Goal: Task Accomplishment & Management: Manage account settings

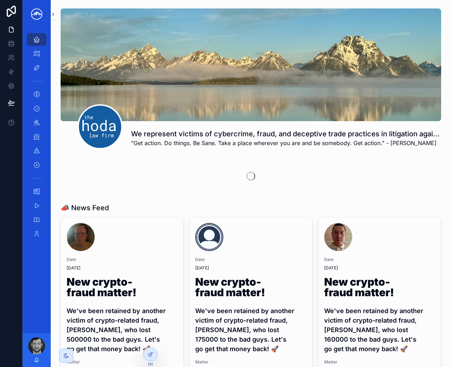
click at [55, 17] on button "scrollable content" at bounding box center [53, 13] width 5 height 11
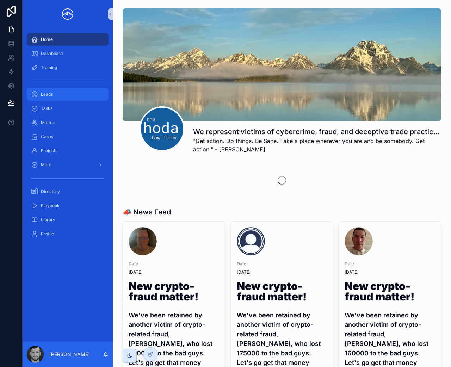
click at [63, 97] on div "Leads" at bounding box center [67, 94] width 73 height 11
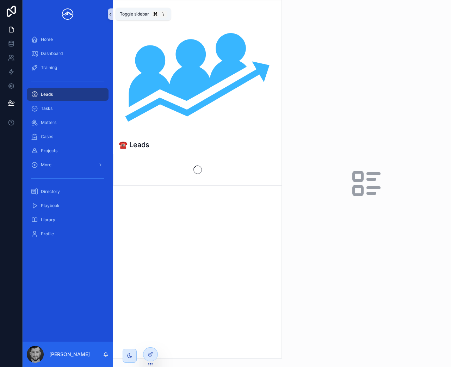
click at [110, 11] on button "scrollable content" at bounding box center [110, 13] width 5 height 11
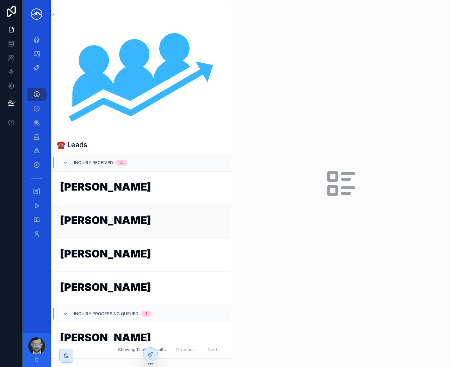
click at [150, 230] on link "[PERSON_NAME]" at bounding box center [141, 222] width 180 height 34
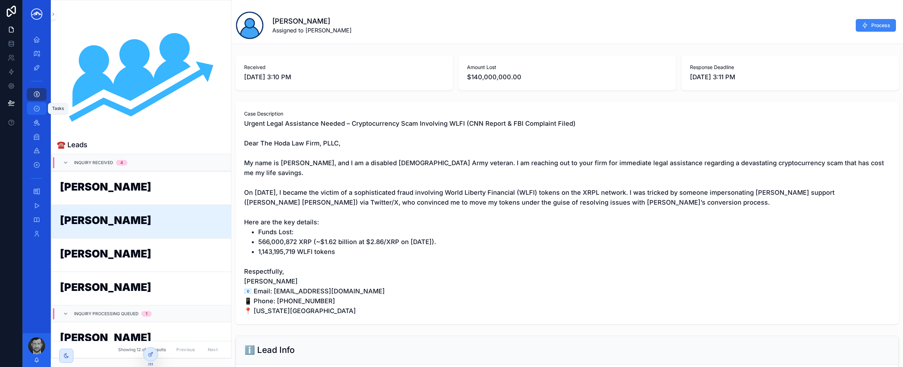
click at [40, 106] on div "Tasks" at bounding box center [36, 108] width 11 height 11
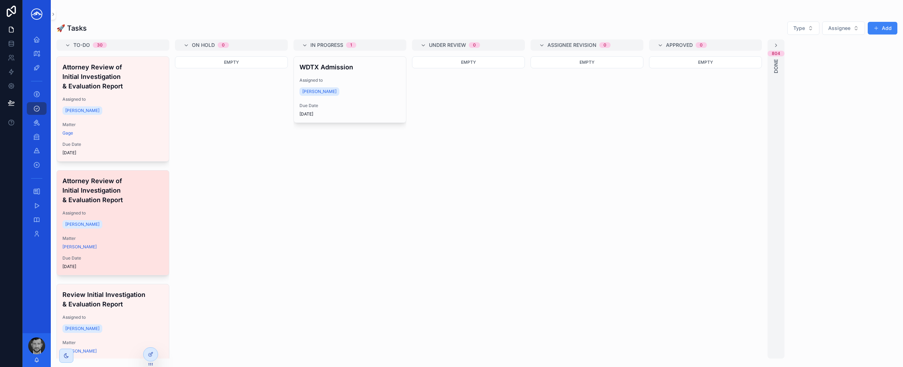
click at [121, 200] on h4 "Attorney Review of Initial Investigation & Evaluation Report" at bounding box center [112, 190] width 101 height 29
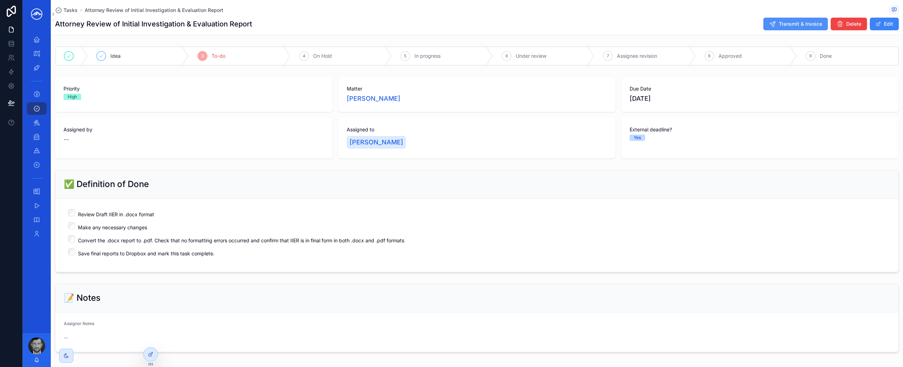
click at [451, 28] on button "Transmit & Invoice" at bounding box center [795, 24] width 65 height 13
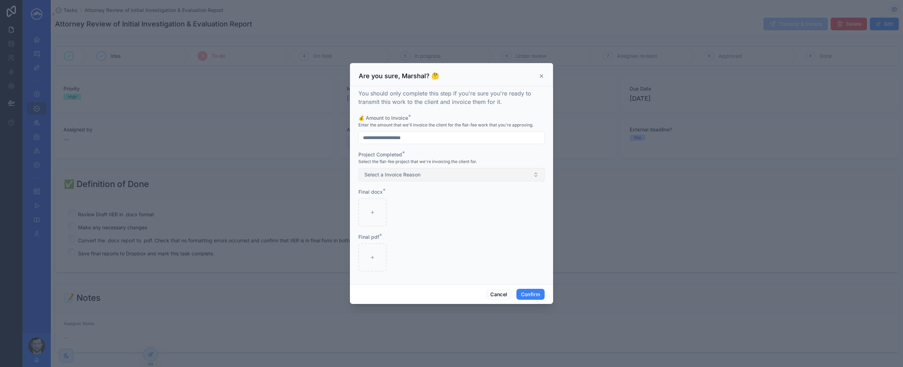
click at [440, 174] on button "Select a Invoice Reason" at bounding box center [451, 174] width 186 height 13
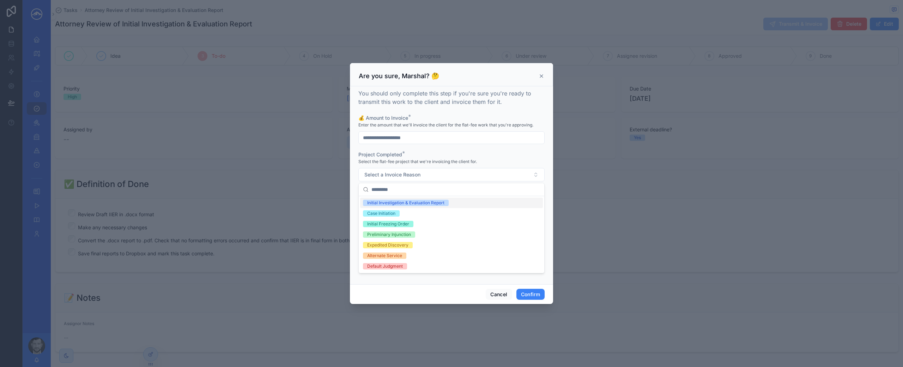
click at [437, 202] on div "Initial Investigation & Evaluation Report" at bounding box center [405, 203] width 77 height 6
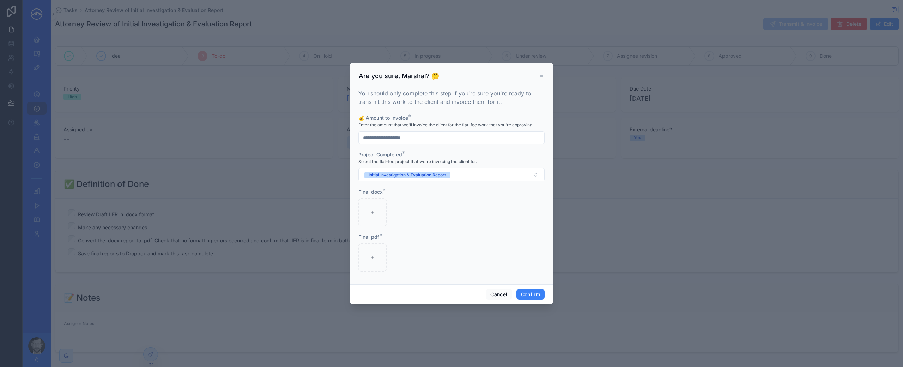
click at [431, 138] on input "text" at bounding box center [451, 138] width 185 height 10
type input "*********"
click at [451, 297] on button "Confirm" at bounding box center [530, 294] width 28 height 11
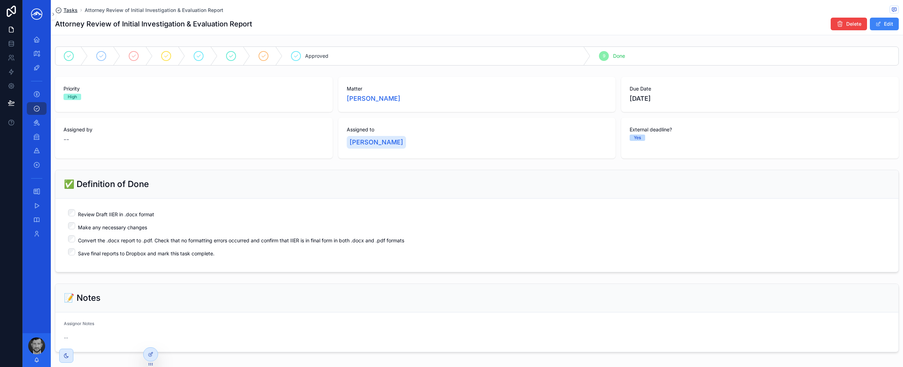
click at [71, 12] on span "Tasks" at bounding box center [70, 10] width 14 height 7
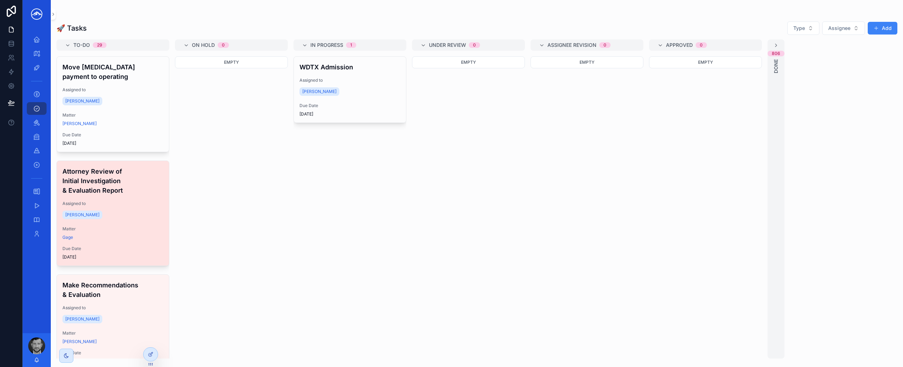
click at [135, 188] on h4 "Attorney Review of Initial Investigation & Evaluation Report" at bounding box center [112, 181] width 101 height 29
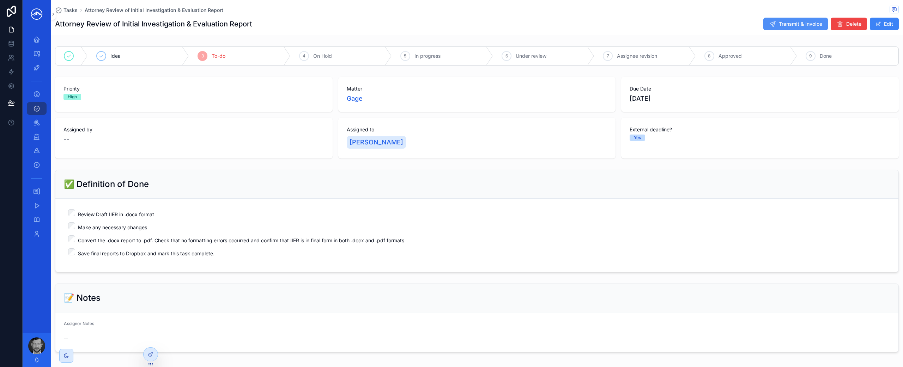
click at [451, 28] on button "Transmit & Invoice" at bounding box center [795, 24] width 65 height 13
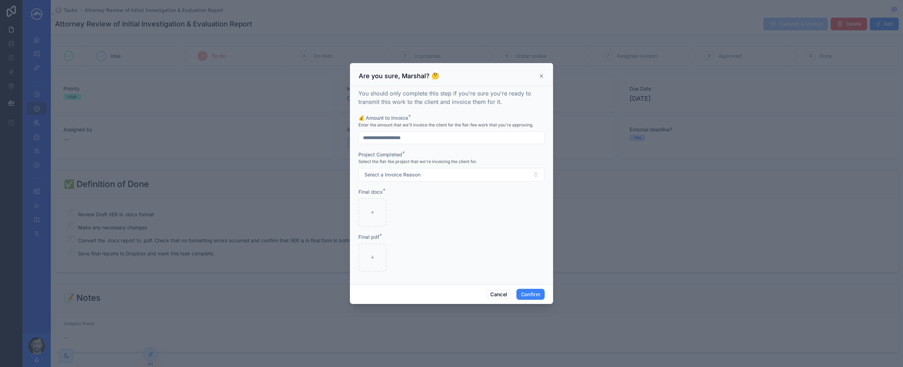
click at [441, 138] on input "text" at bounding box center [451, 138] width 185 height 10
type input "*********"
click at [437, 176] on button "Select a Invoice Reason" at bounding box center [451, 174] width 186 height 13
click at [426, 199] on div "Initial Investigation & Evaluation Report" at bounding box center [451, 203] width 183 height 11
click at [375, 249] on icon "button" at bounding box center [373, 249] width 3 height 3
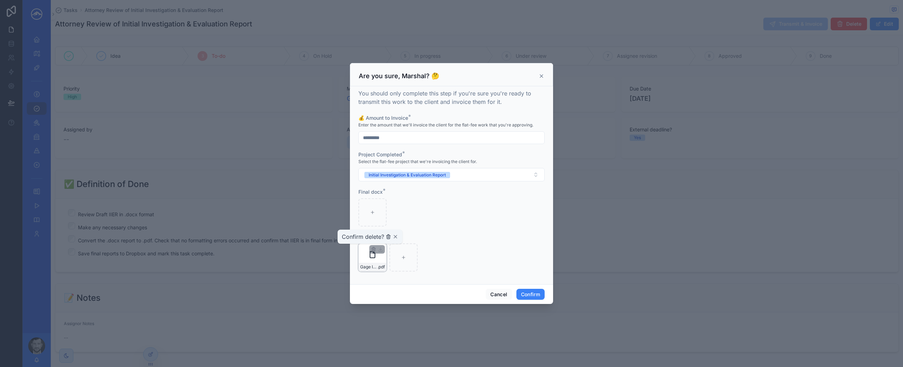
click at [387, 237] on icon "button" at bounding box center [388, 237] width 6 height 6
click at [451, 293] on button "Confirm" at bounding box center [530, 294] width 28 height 11
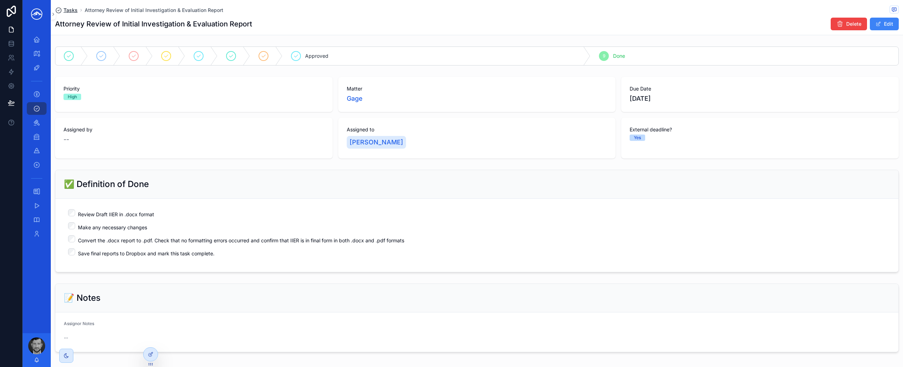
click at [67, 12] on span "Tasks" at bounding box center [70, 10] width 14 height 7
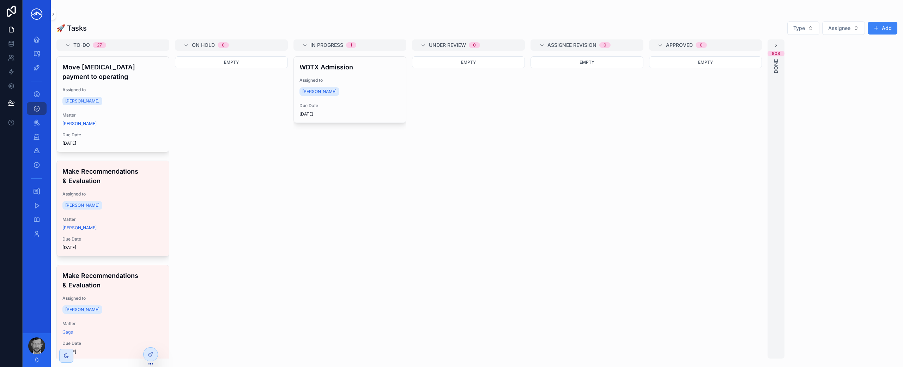
scroll to position [2, 0]
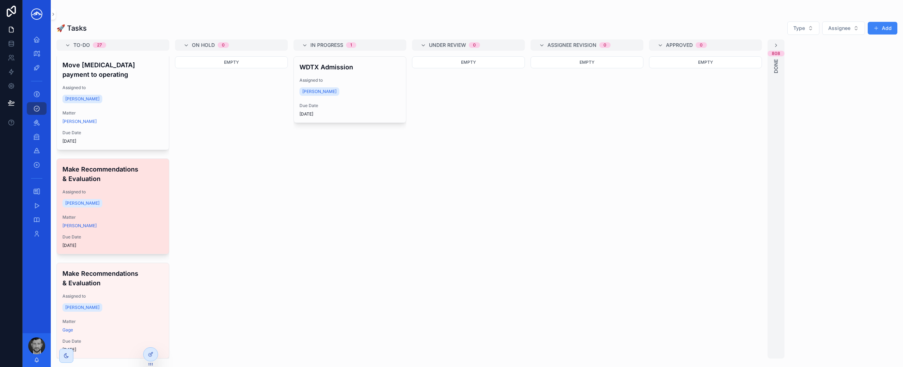
click at [127, 197] on div "Assigned to [PERSON_NAME]" at bounding box center [112, 199] width 101 height 20
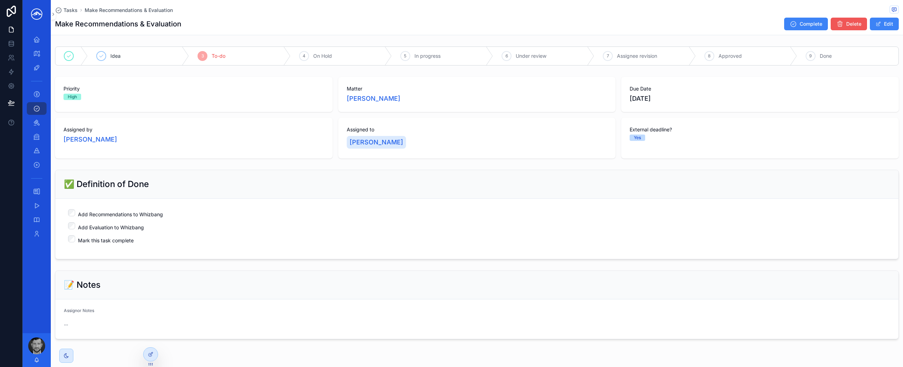
click at [451, 25] on button "Delete" at bounding box center [848, 24] width 36 height 13
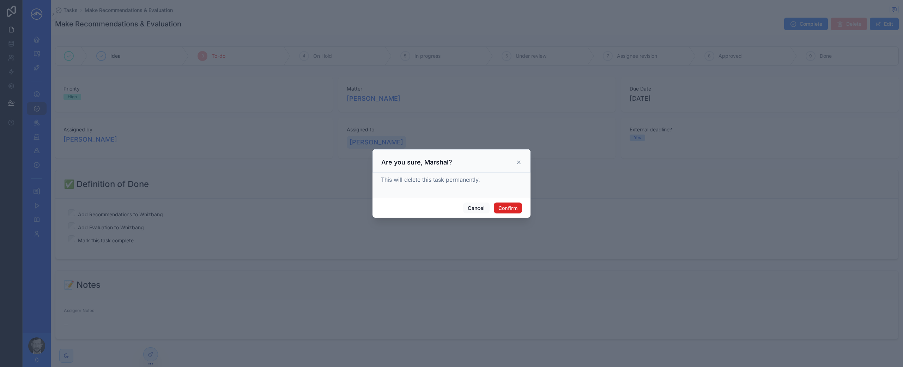
click at [451, 210] on button "Confirm" at bounding box center [508, 208] width 28 height 11
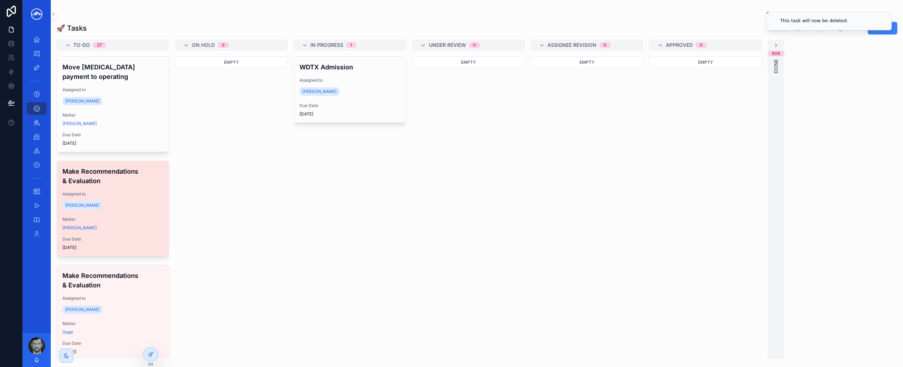
click at [123, 193] on span "Assigned to" at bounding box center [112, 194] width 101 height 6
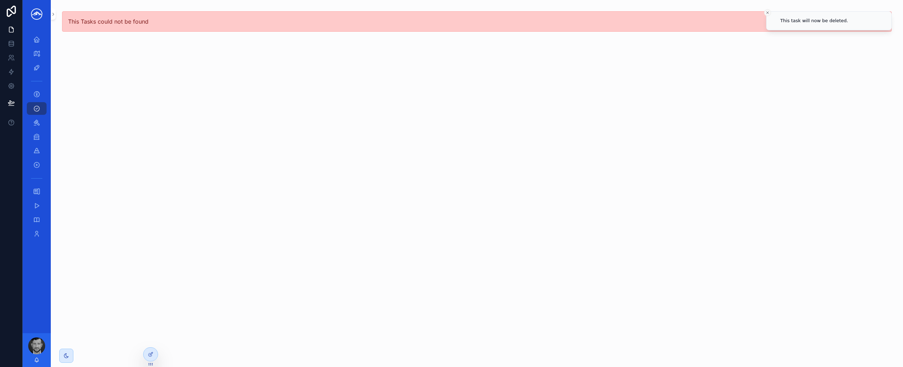
click at [451, 12] on icon "Close toast" at bounding box center [767, 13] width 4 height 4
click at [41, 110] on div "Tasks" at bounding box center [36, 108] width 11 height 11
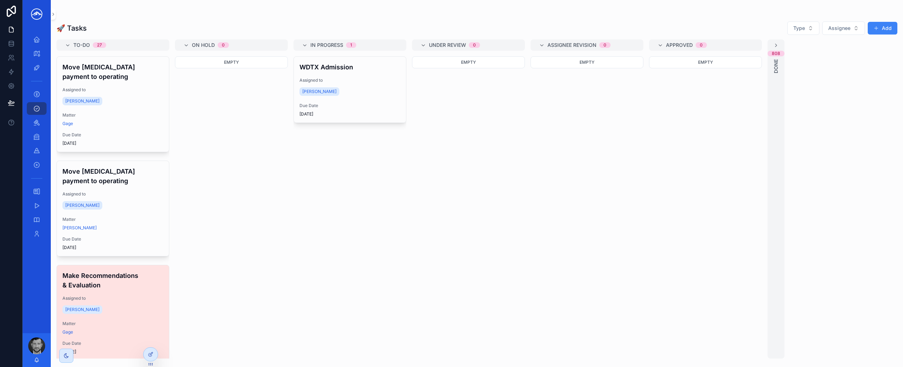
click at [124, 321] on div "Make Recommendations & Evaluation Assigned to Marshal Hoda Matter Gage Due Date…" at bounding box center [113, 313] width 112 height 95
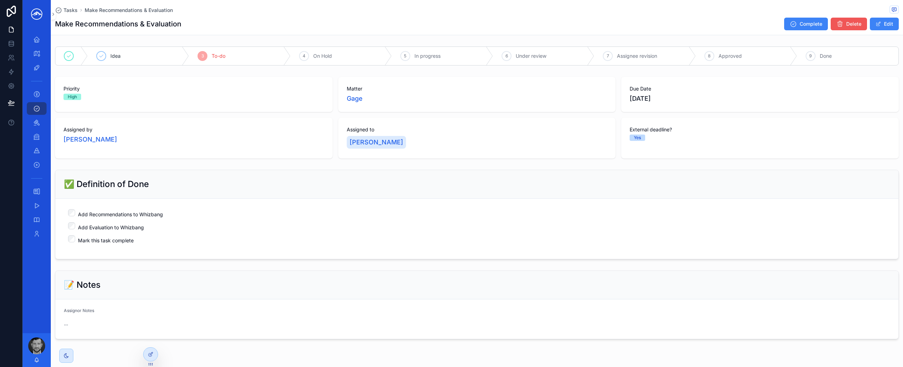
click at [451, 23] on span "Delete" at bounding box center [853, 23] width 15 height 7
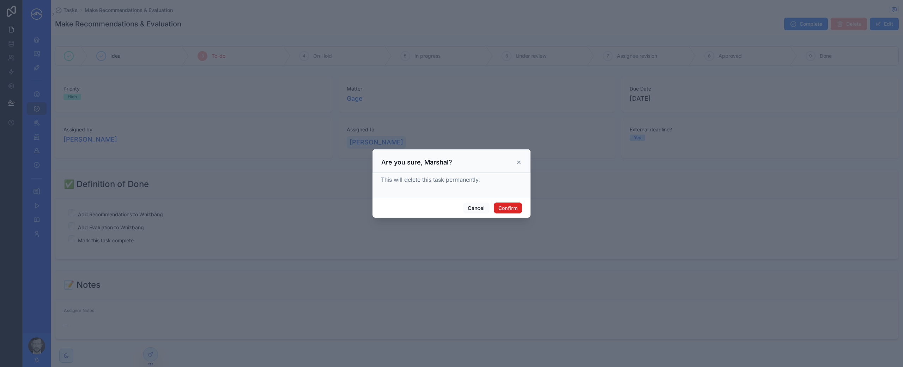
click at [451, 209] on button "Confirm" at bounding box center [508, 208] width 28 height 11
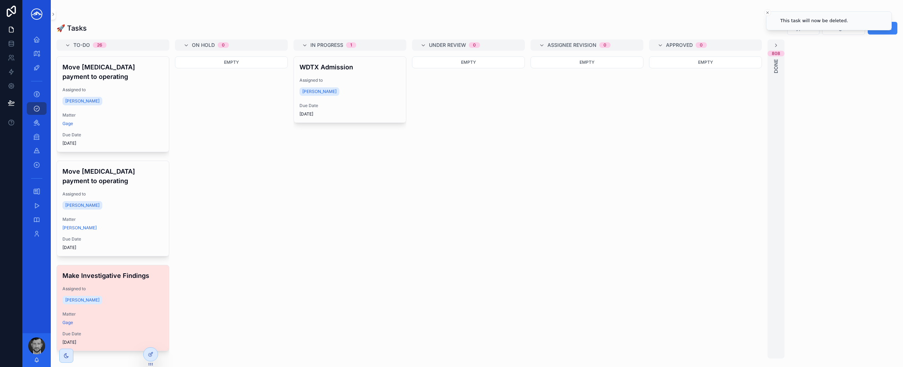
click at [130, 290] on span "Assigned to" at bounding box center [112, 289] width 101 height 6
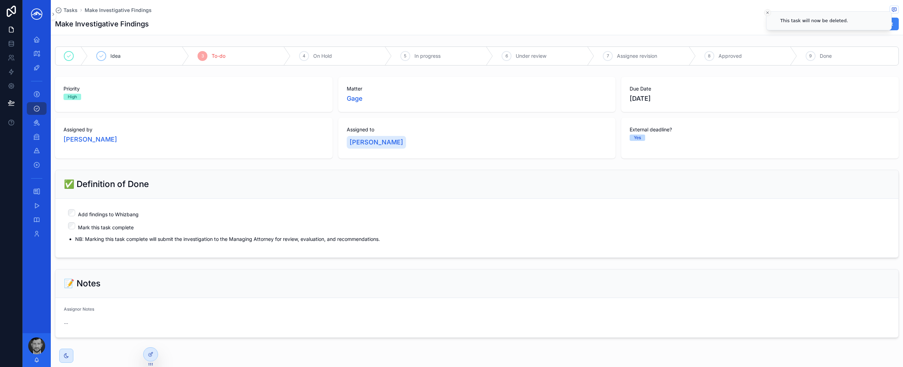
click at [451, 11] on button "Close toast" at bounding box center [767, 12] width 7 height 7
click at [451, 23] on icon "scrollable content" at bounding box center [839, 23] width 7 height 7
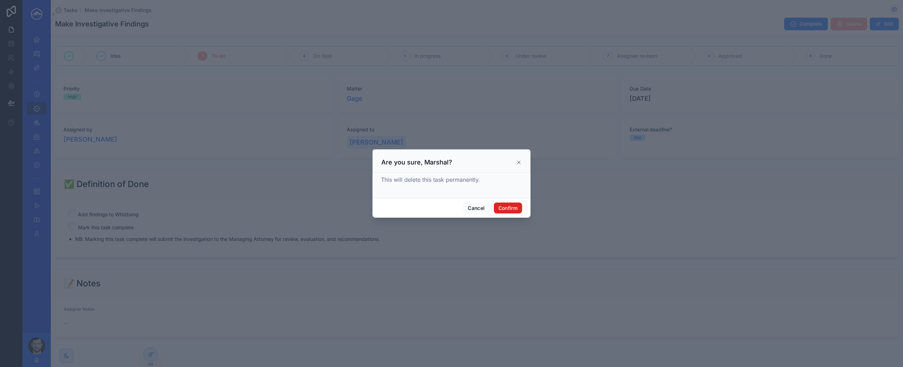
click at [451, 210] on button "Confirm" at bounding box center [508, 208] width 28 height 11
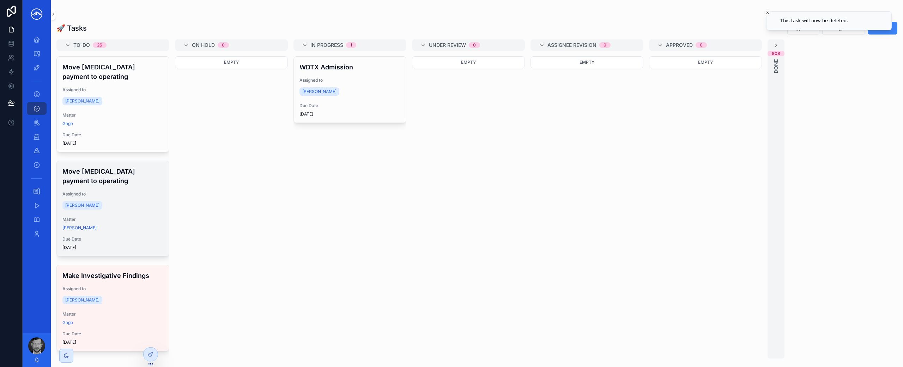
scroll to position [78, 0]
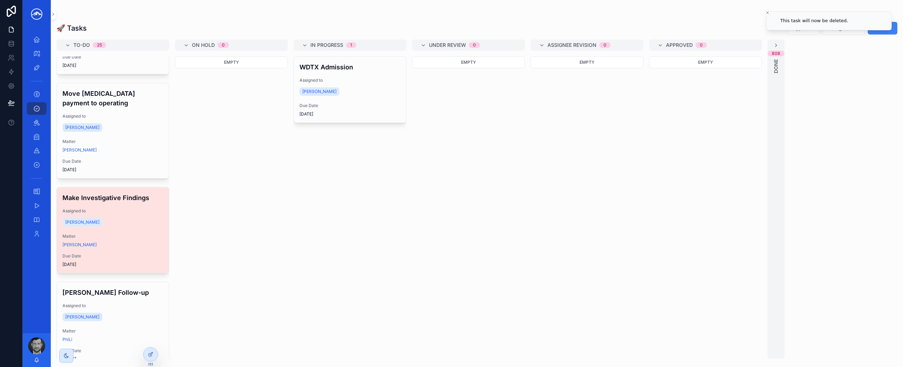
click at [142, 233] on div "Make Investigative Findings Assigned to [PERSON_NAME] Matter [PERSON_NAME] Due …" at bounding box center [113, 231] width 112 height 86
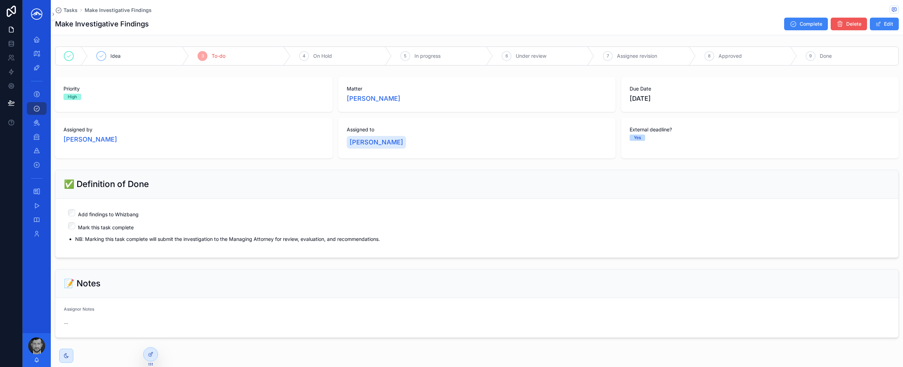
click at [451, 27] on icon "scrollable content" at bounding box center [839, 23] width 7 height 7
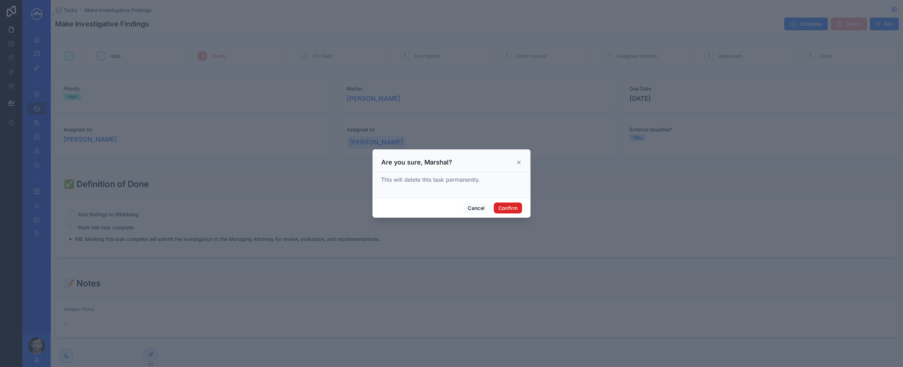
click at [451, 208] on button "Confirm" at bounding box center [508, 208] width 28 height 11
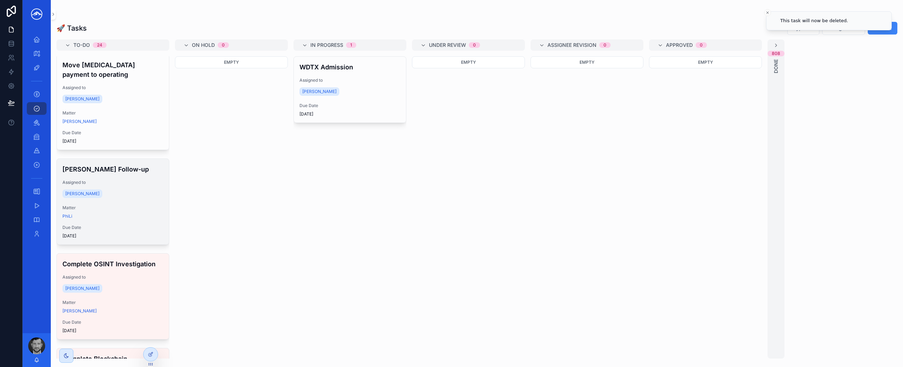
scroll to position [161, 0]
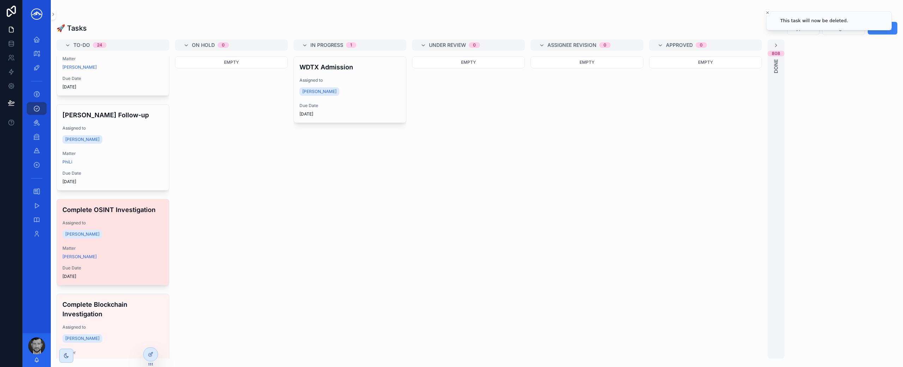
click at [131, 236] on div "[PERSON_NAME]" at bounding box center [112, 234] width 101 height 11
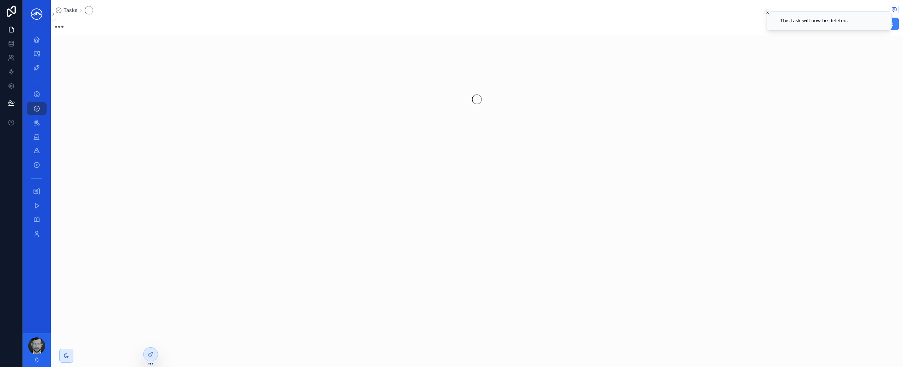
click at [451, 13] on icon "Close toast" at bounding box center [767, 13] width 4 height 4
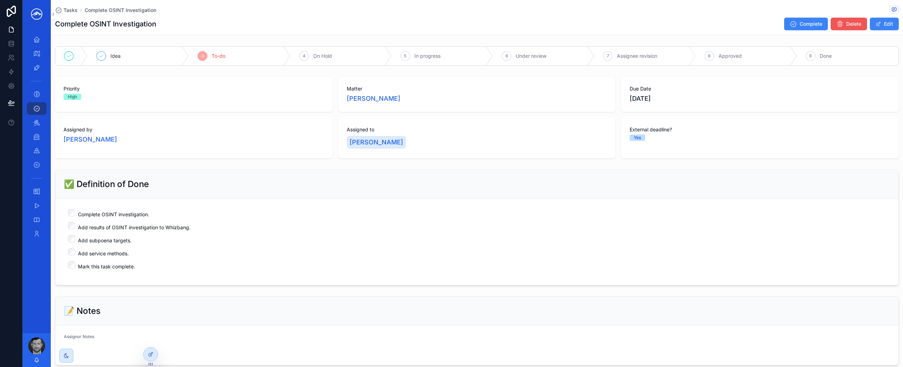
click at [451, 23] on button "Delete" at bounding box center [848, 24] width 36 height 13
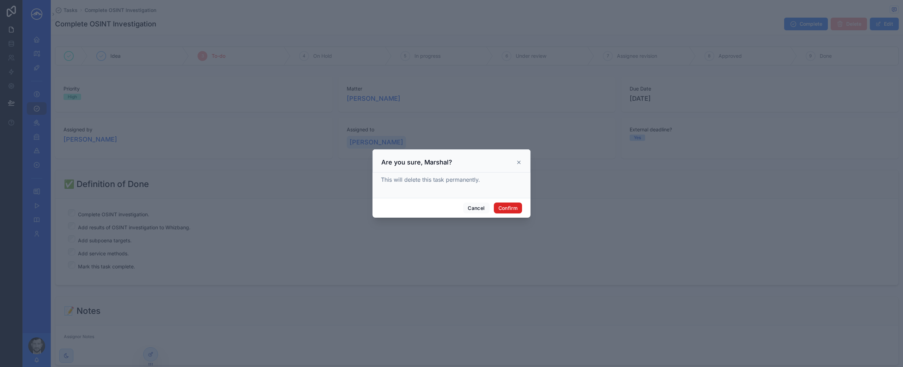
click at [451, 204] on button "Confirm" at bounding box center [508, 208] width 28 height 11
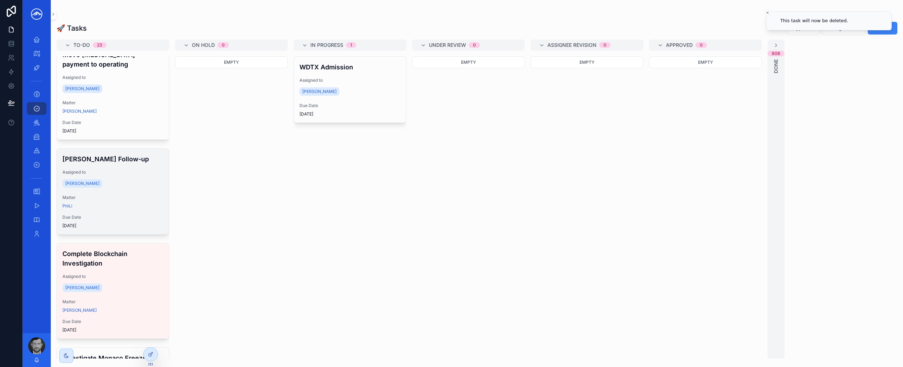
scroll to position [175, 0]
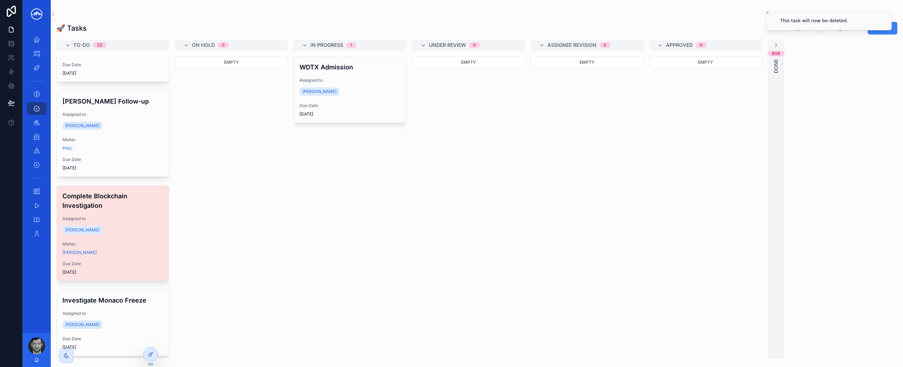
click at [123, 229] on div "[PERSON_NAME]" at bounding box center [112, 230] width 101 height 11
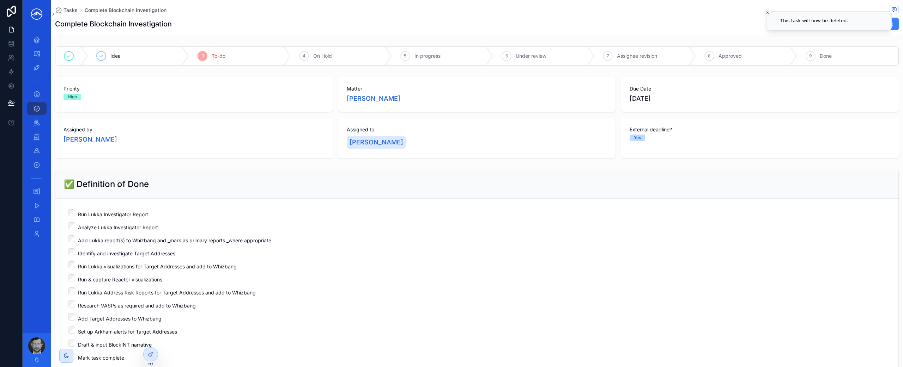
click at [451, 12] on icon "Close toast" at bounding box center [767, 13] width 4 height 4
click at [451, 21] on span "Delete" at bounding box center [853, 23] width 15 height 7
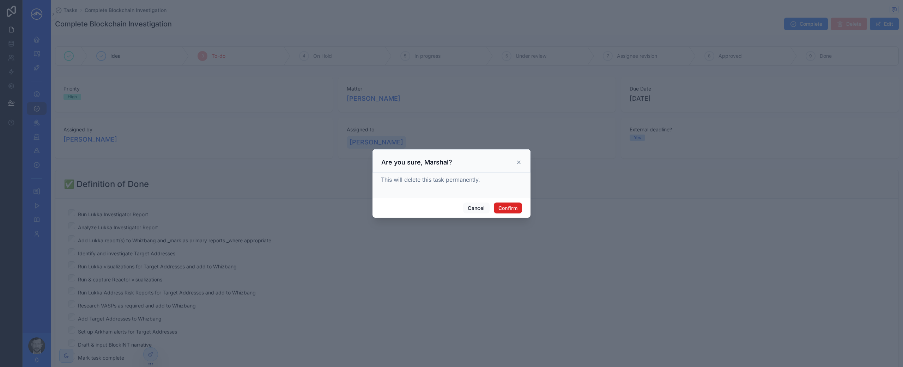
click at [451, 206] on button "Confirm" at bounding box center [508, 208] width 28 height 11
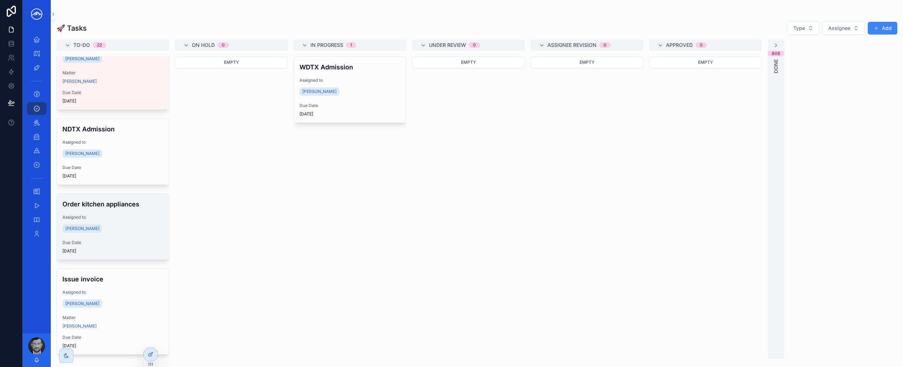
scroll to position [707, 0]
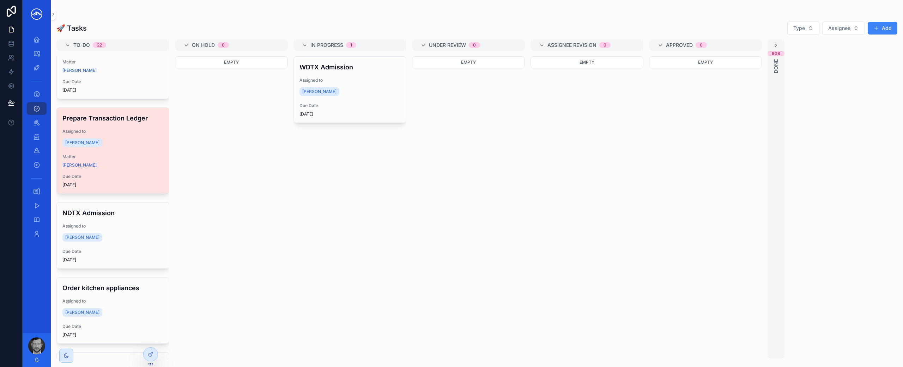
click at [129, 156] on span "Matter" at bounding box center [112, 157] width 101 height 6
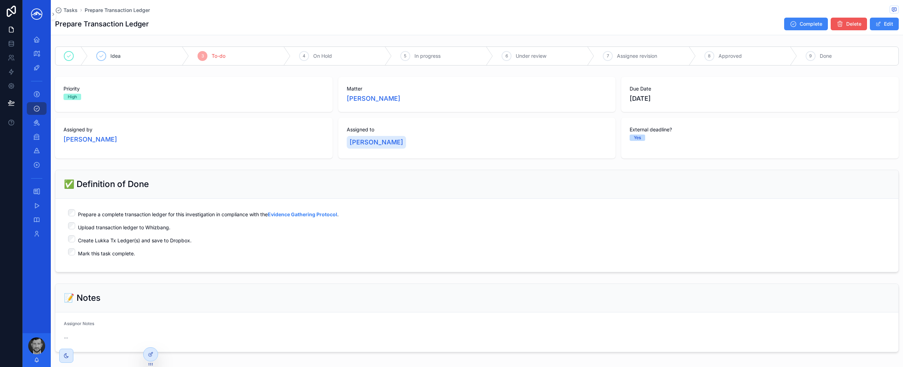
click at [451, 27] on span "Delete" at bounding box center [853, 23] width 15 height 7
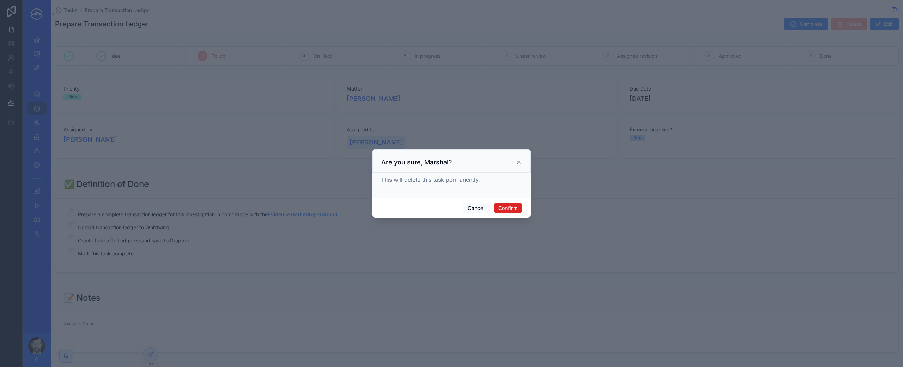
click at [451, 211] on button "Confirm" at bounding box center [508, 208] width 28 height 11
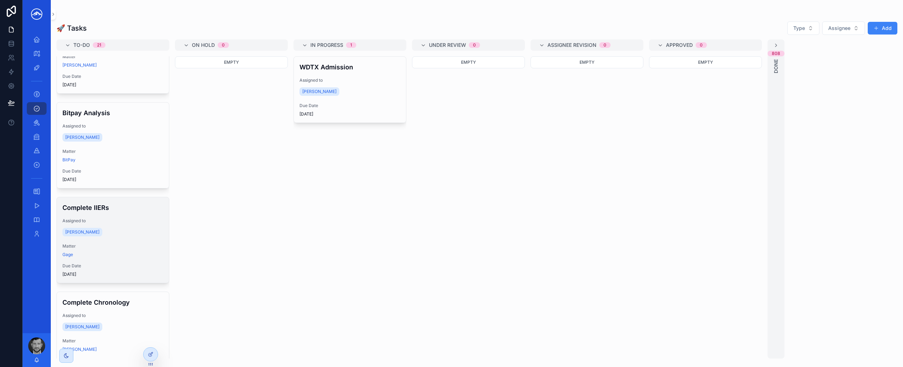
scroll to position [482, 0]
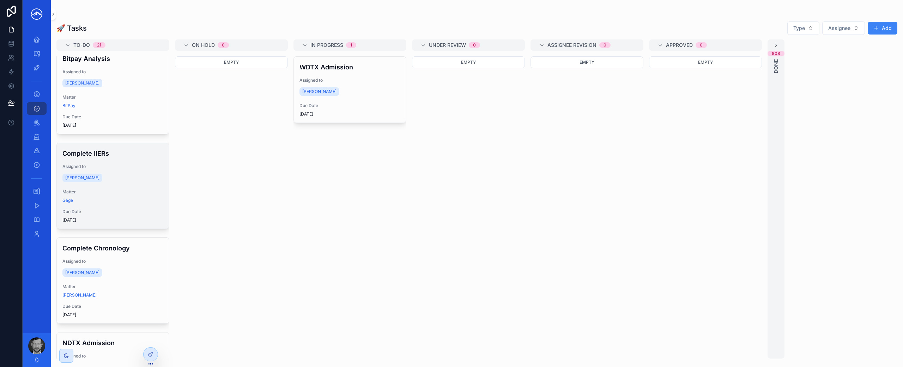
click at [123, 208] on div "Complete IIERs Assigned to [PERSON_NAME] Matter Gage Due Date [DATE]" at bounding box center [113, 186] width 112 height 86
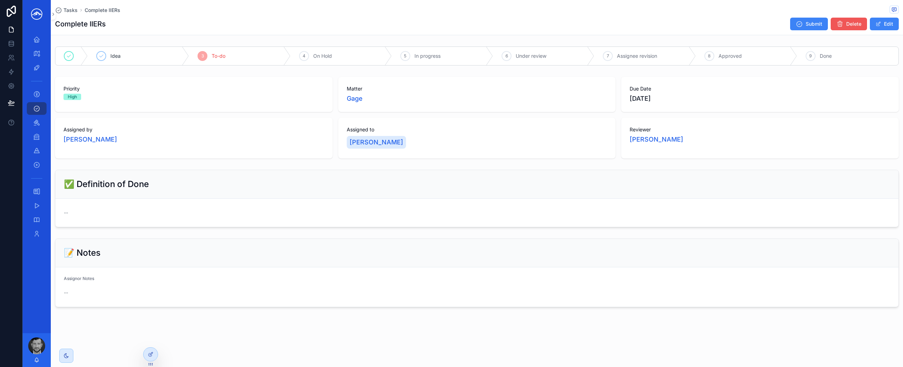
click at [451, 22] on span "Delete" at bounding box center [853, 23] width 15 height 7
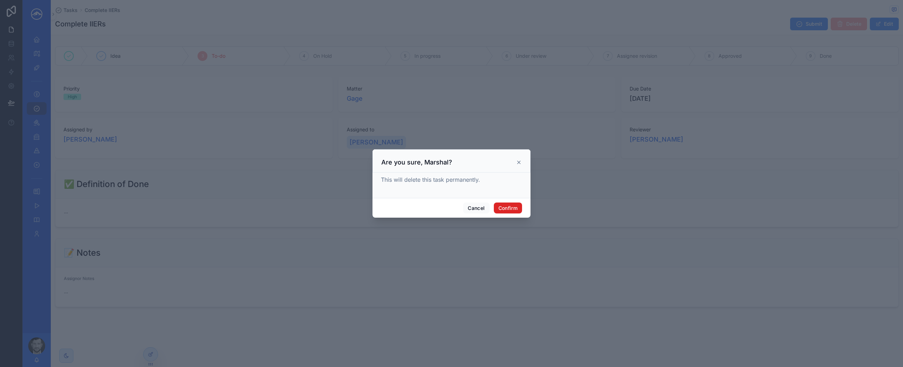
click at [451, 208] on button "Confirm" at bounding box center [508, 208] width 28 height 11
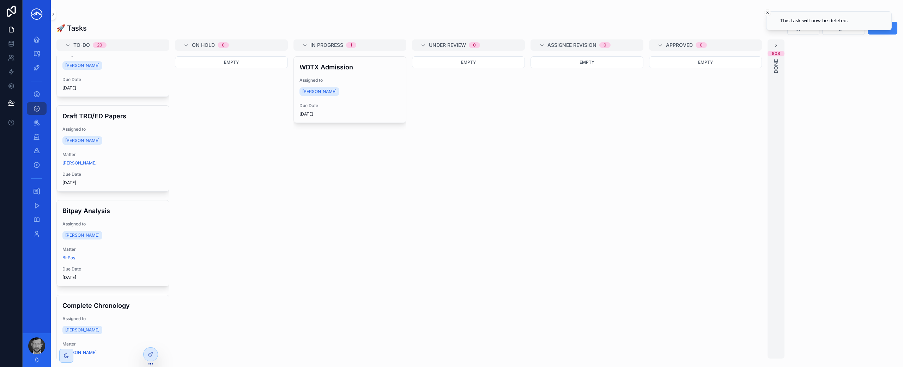
scroll to position [451, 0]
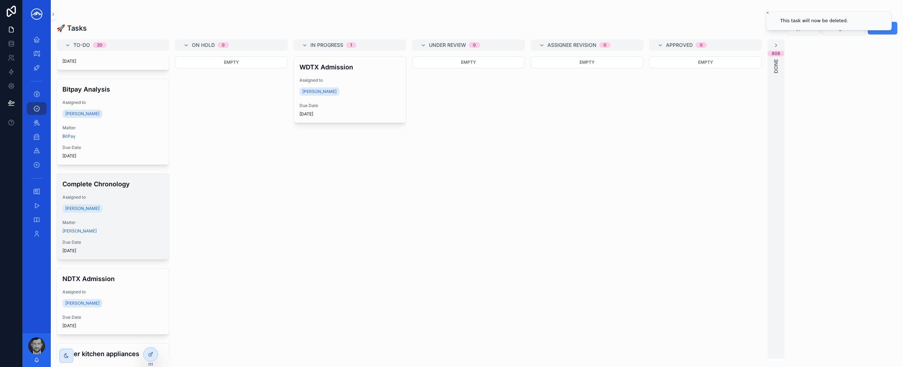
click at [108, 209] on div "[PERSON_NAME]" at bounding box center [112, 208] width 101 height 11
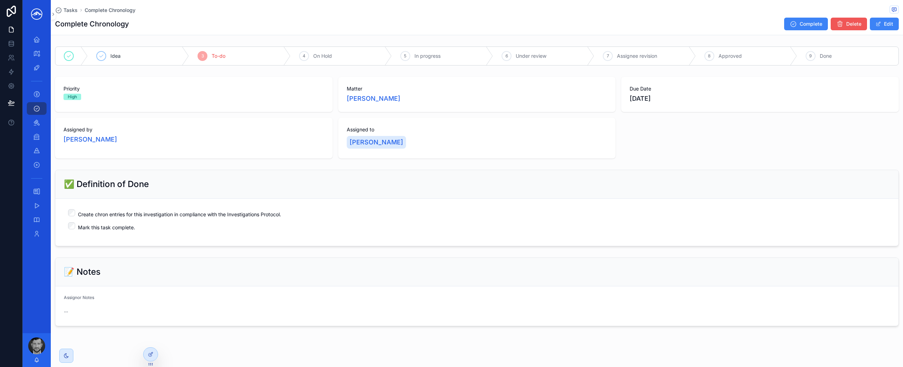
click at [451, 28] on button "Delete" at bounding box center [848, 24] width 36 height 13
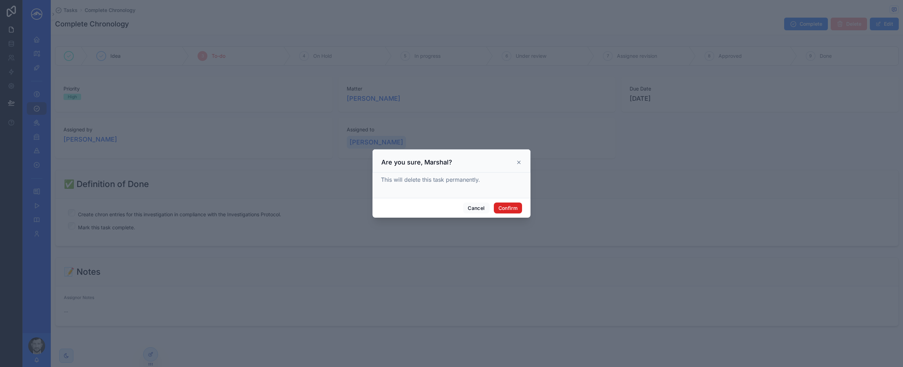
click at [451, 208] on button "Confirm" at bounding box center [508, 208] width 28 height 11
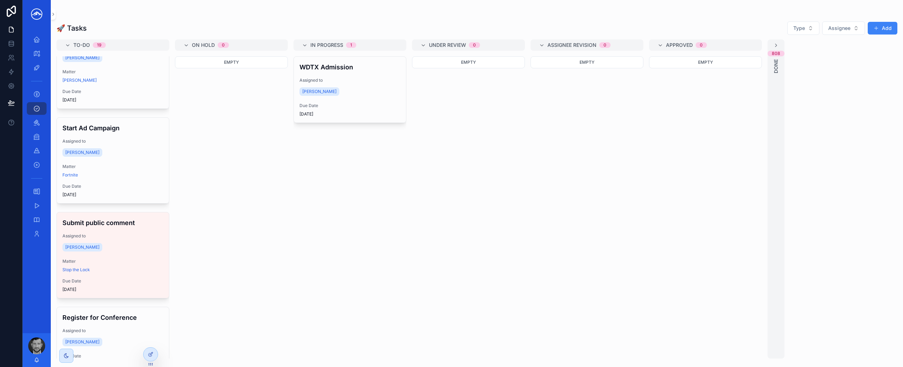
scroll to position [750, 0]
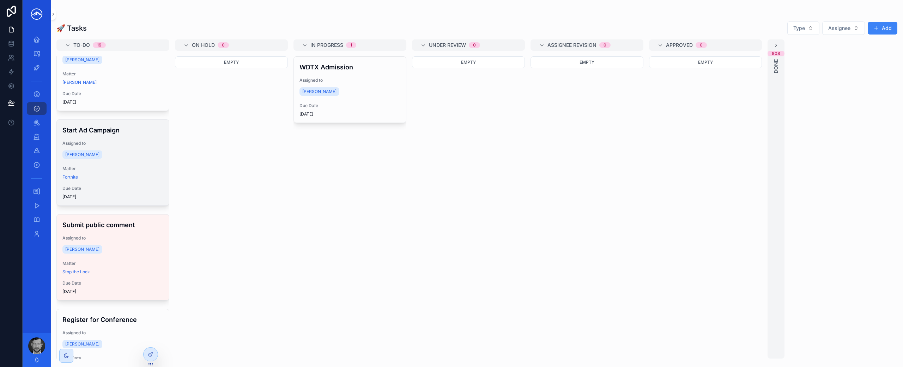
click at [123, 157] on div "[PERSON_NAME]" at bounding box center [112, 154] width 101 height 11
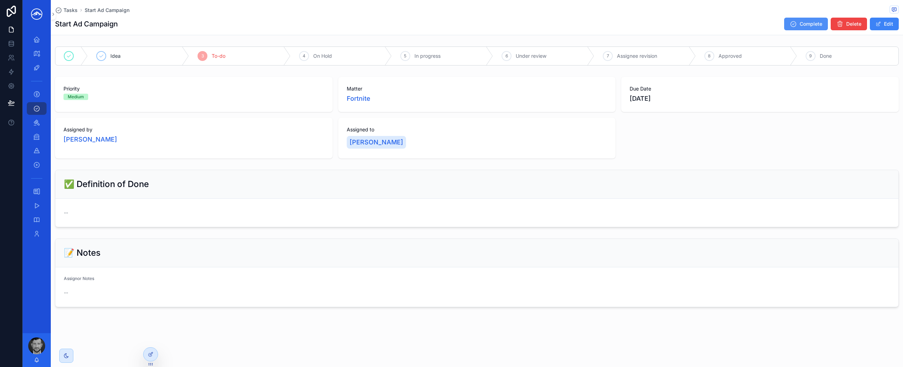
click at [451, 26] on span "Complete" at bounding box center [810, 23] width 23 height 7
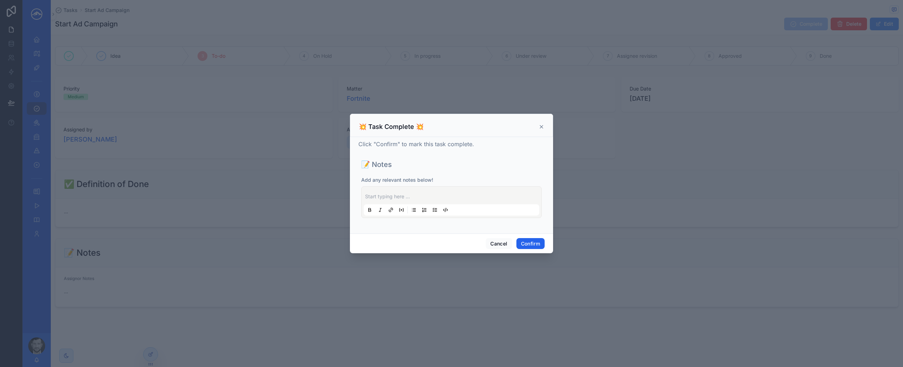
click at [451, 246] on button "Confirm" at bounding box center [530, 243] width 28 height 11
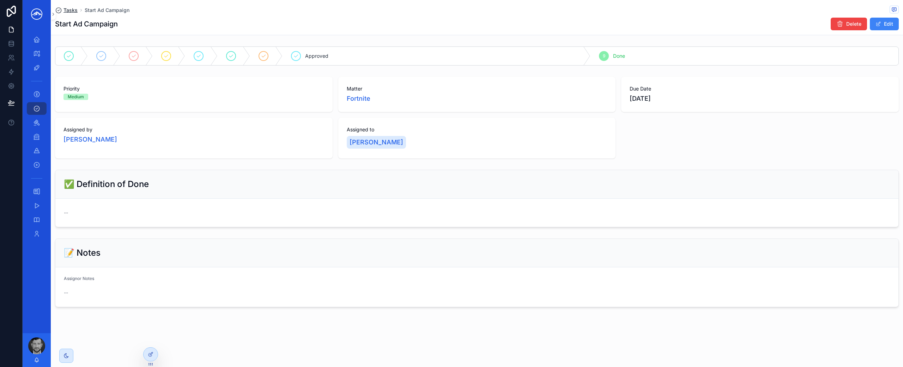
click at [68, 12] on span "Tasks" at bounding box center [70, 10] width 14 height 7
